Goal: Communication & Community: Answer question/provide support

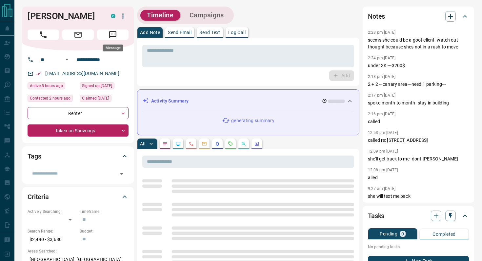
click at [112, 37] on icon "Message" at bounding box center [113, 35] width 9 height 9
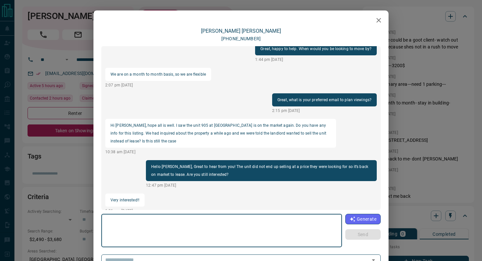
scroll to position [40, 0]
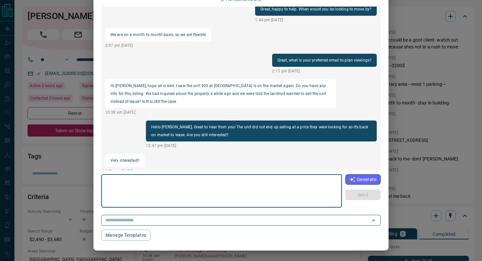
click at [137, 190] on textarea at bounding box center [222, 192] width 232 height 28
type textarea "**********"
click at [363, 194] on button "Send" at bounding box center [362, 195] width 35 height 10
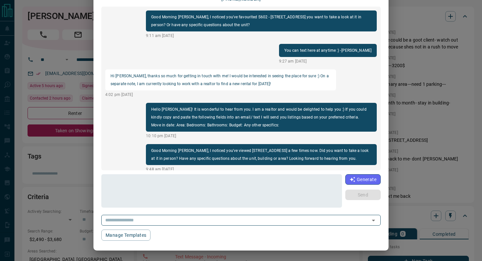
scroll to position [0, 0]
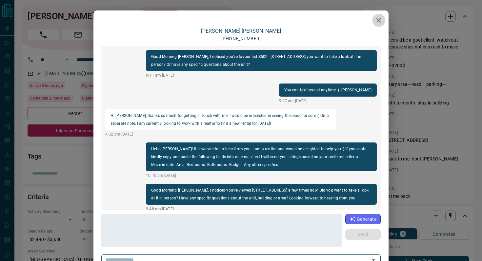
click at [378, 22] on icon "button" at bounding box center [379, 20] width 5 height 5
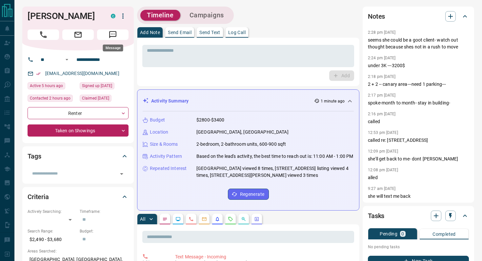
click at [114, 38] on icon "Message" at bounding box center [113, 35] width 9 height 9
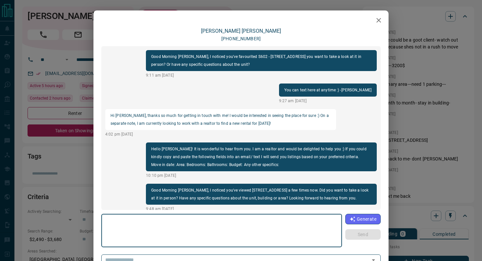
scroll to position [746, 0]
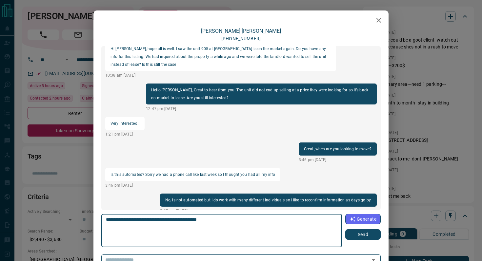
type textarea "**********"
click at [370, 235] on button "Send" at bounding box center [362, 235] width 35 height 10
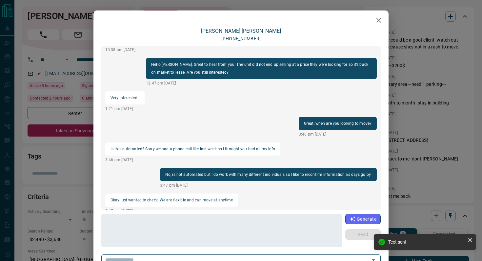
scroll to position [780, 0]
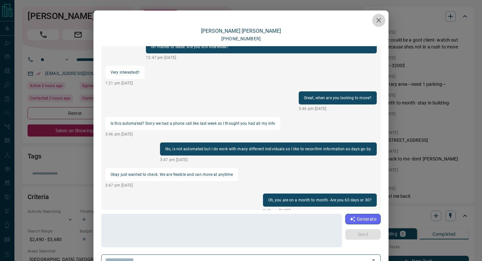
click at [379, 18] on icon "button" at bounding box center [379, 20] width 8 height 8
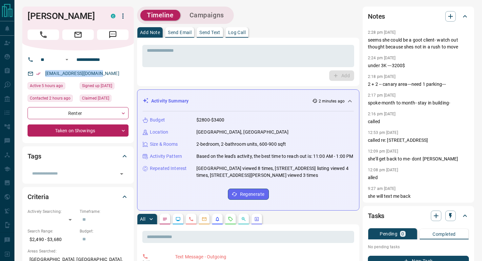
drag, startPoint x: 109, startPoint y: 75, endPoint x: 43, endPoint y: 75, distance: 65.6
click at [43, 75] on div "[EMAIL_ADDRESS][DOMAIN_NAME]" at bounding box center [78, 73] width 101 height 11
copy link "[EMAIL_ADDRESS][DOMAIN_NAME]"
click at [110, 33] on icon "Message" at bounding box center [113, 35] width 9 height 9
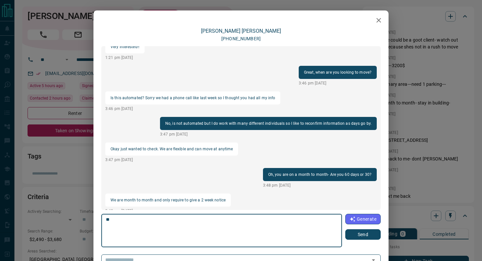
type textarea "*"
type textarea "**********"
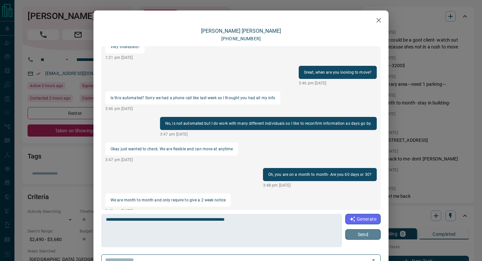
click at [356, 232] on button "Send" at bounding box center [362, 235] width 35 height 10
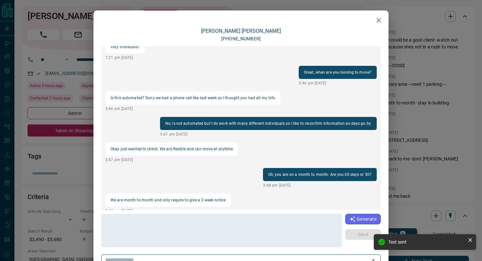
scroll to position [772, 0]
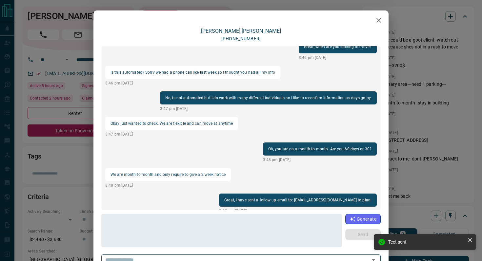
click at [381, 21] on icon "button" at bounding box center [379, 20] width 8 height 8
